Goal: Task Accomplishment & Management: Manage account settings

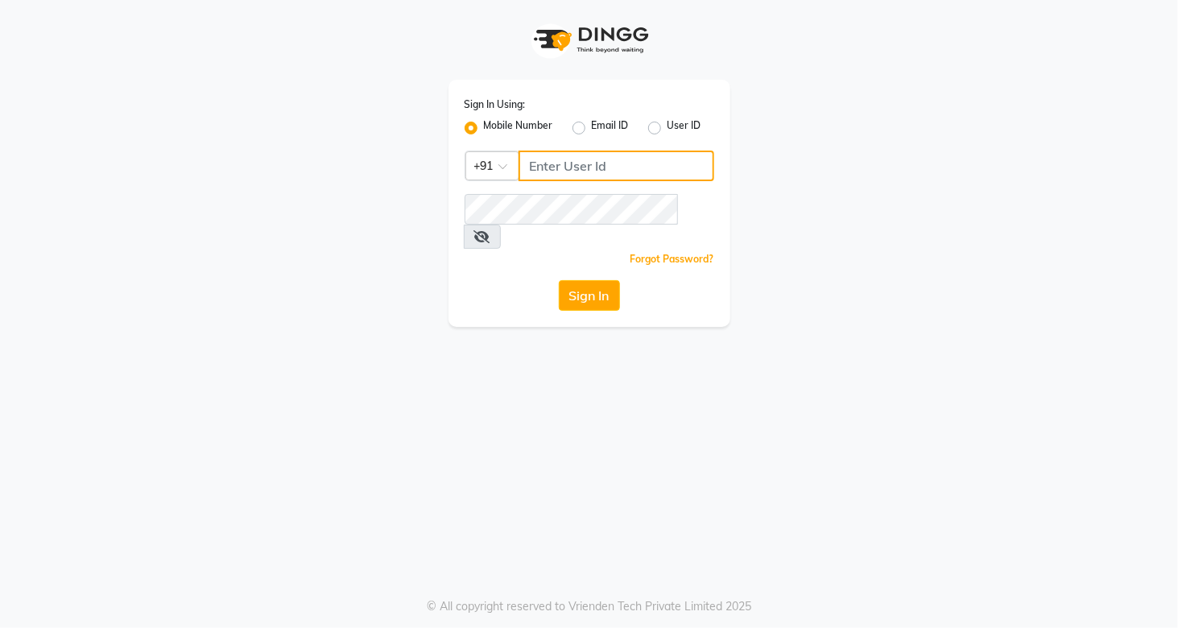
click at [571, 163] on input "Username" at bounding box center [616, 166] width 196 height 31
type input "9820855876"
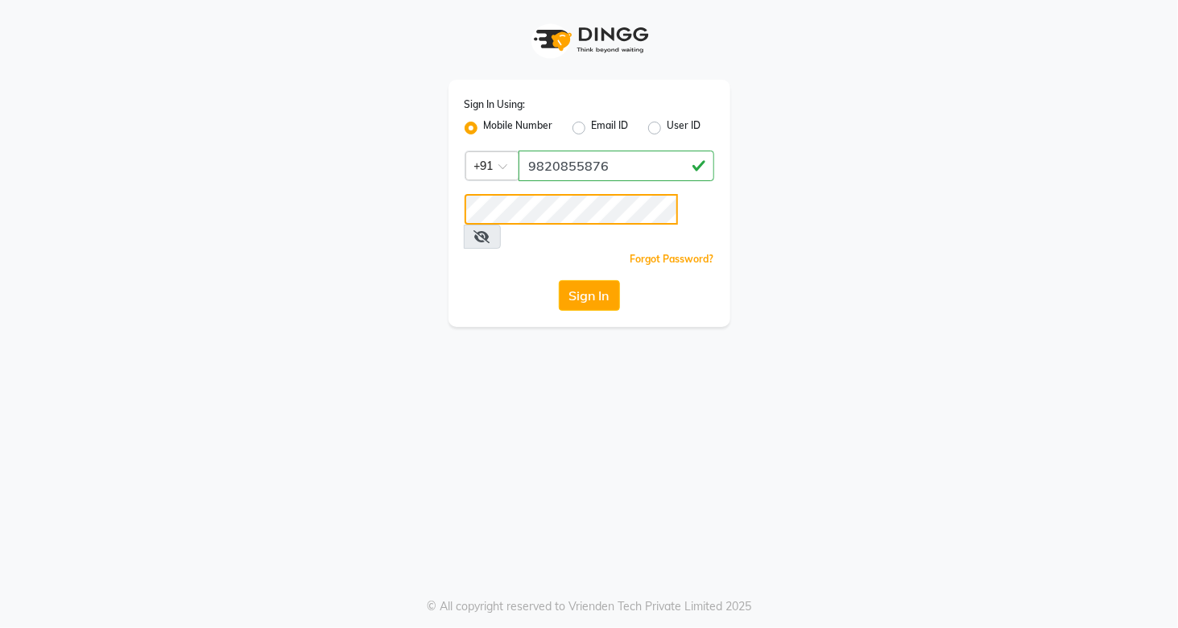
click at [559, 280] on button "Sign In" at bounding box center [589, 295] width 61 height 31
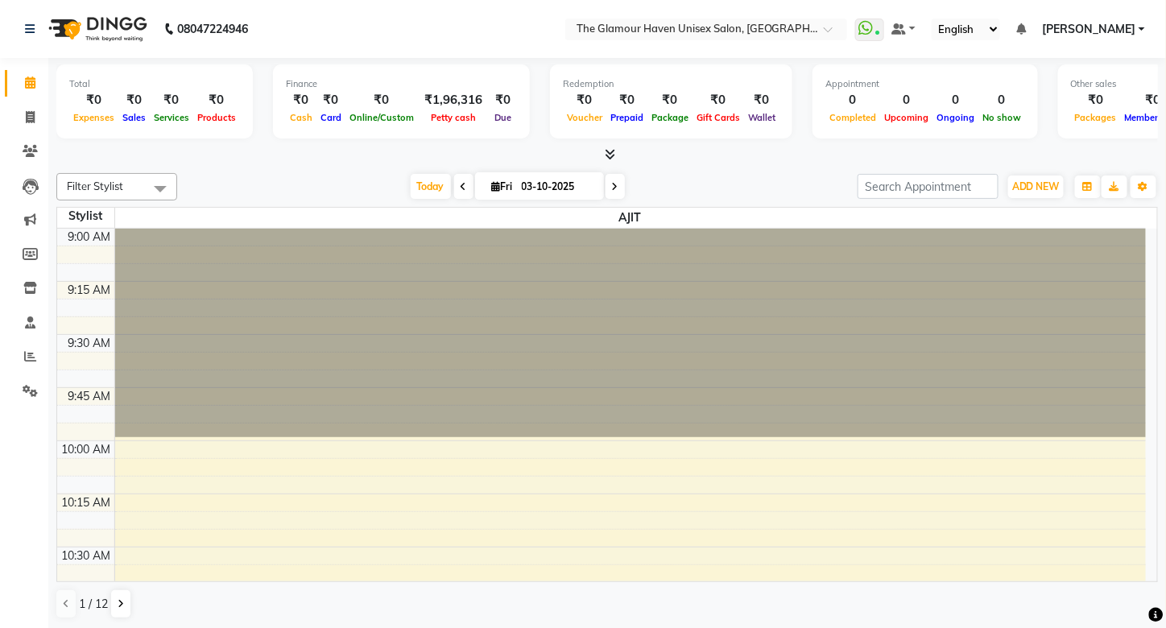
click at [265, 167] on div "Filter Stylist Select All AJIT Bharat sen [PERSON_NAME] [PERSON_NAME] NITIN RAH…" at bounding box center [606, 396] width 1101 height 459
click at [27, 359] on icon at bounding box center [30, 356] width 12 height 12
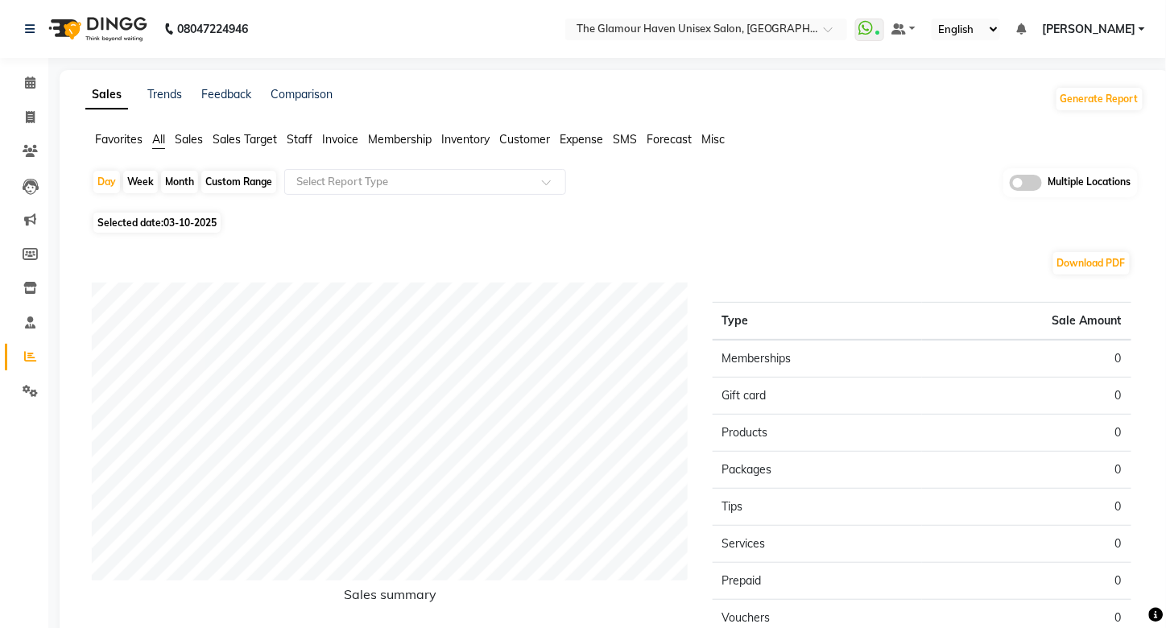
click at [184, 180] on div "Month" at bounding box center [179, 182] width 37 height 23
select select "10"
select select "2025"
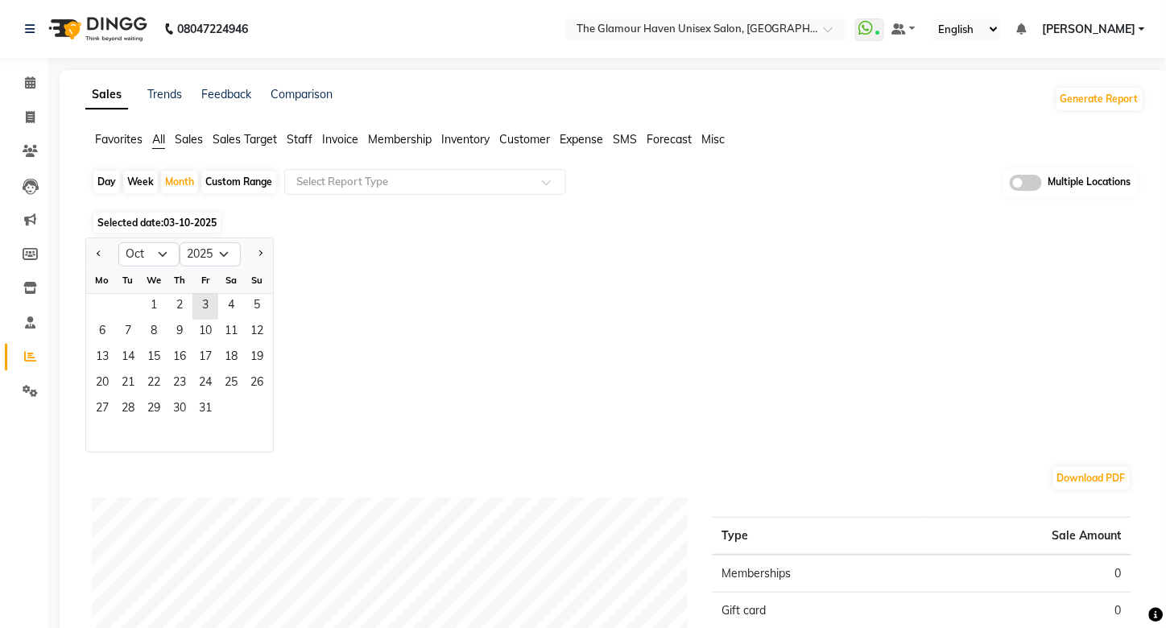
click at [81, 250] on app-reports "Favorites All Sales Sales Target Staff Invoice Membership Inventory Customer Ex…" at bounding box center [615, 554] width 1078 height 847
click at [97, 252] on span "Previous month" at bounding box center [100, 253] width 6 height 6
select select "9"
click at [94, 305] on span "1" at bounding box center [102, 307] width 26 height 26
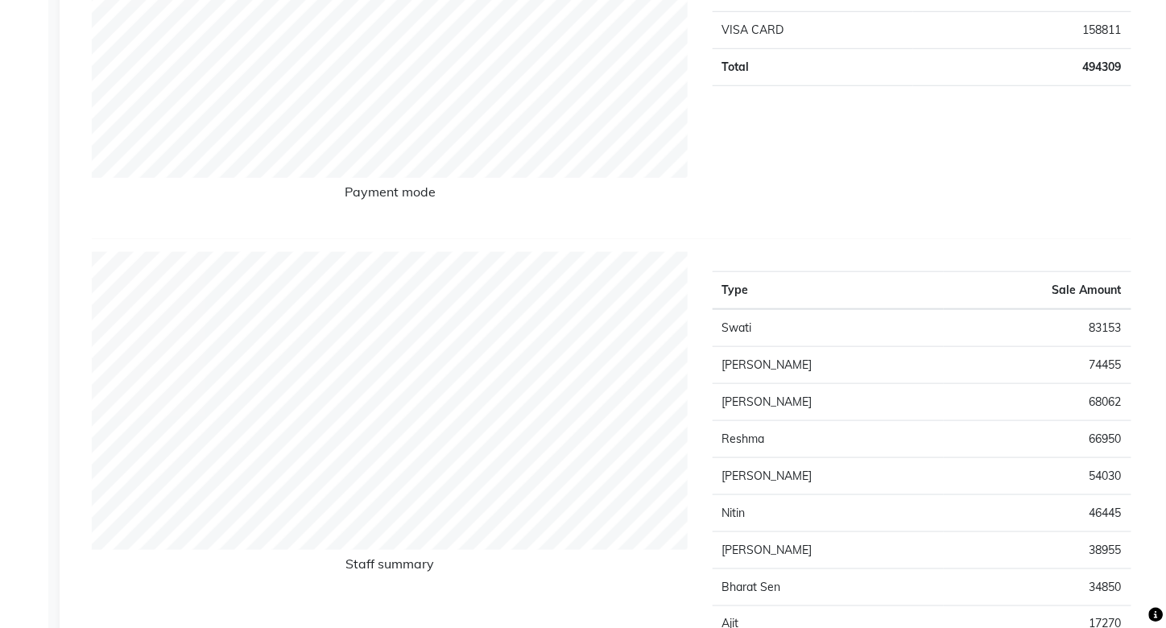
scroll to position [483, 0]
